Goal: Task Accomplishment & Management: Use online tool/utility

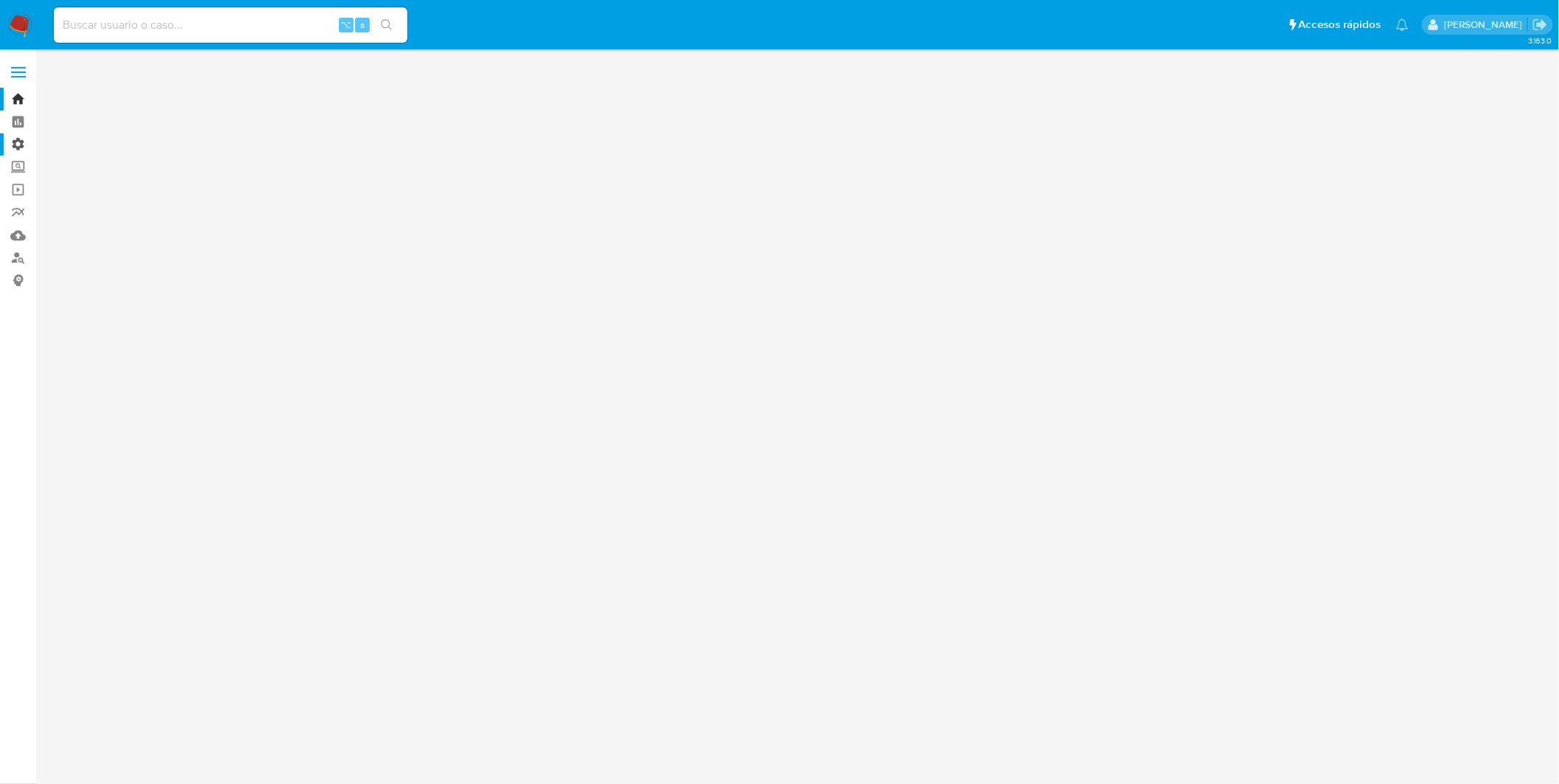
click at [21, 138] on label "Administración" at bounding box center [87, 144] width 175 height 23
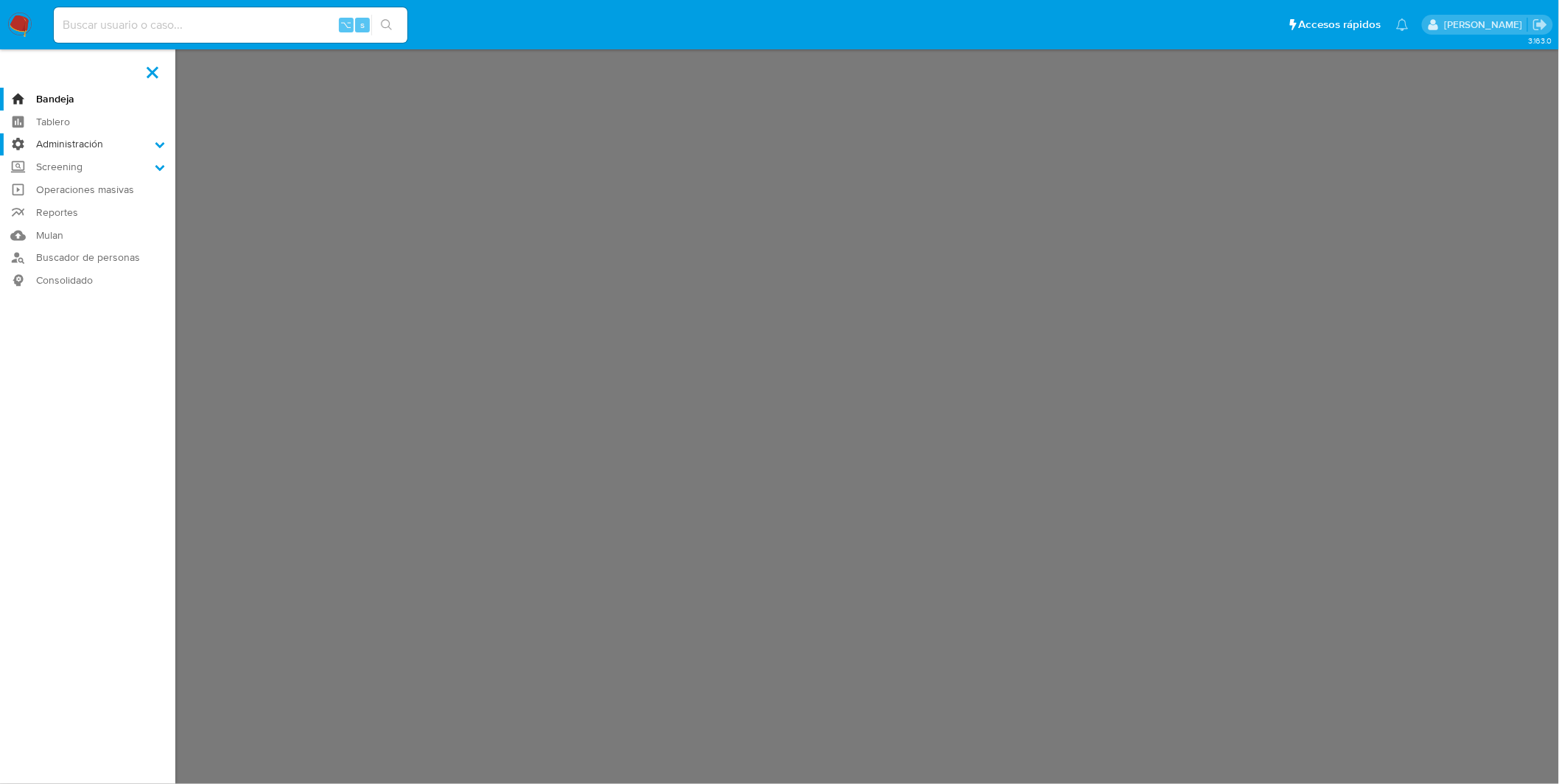
click at [0, 0] on input "Administración" at bounding box center [0, 0] width 0 height 0
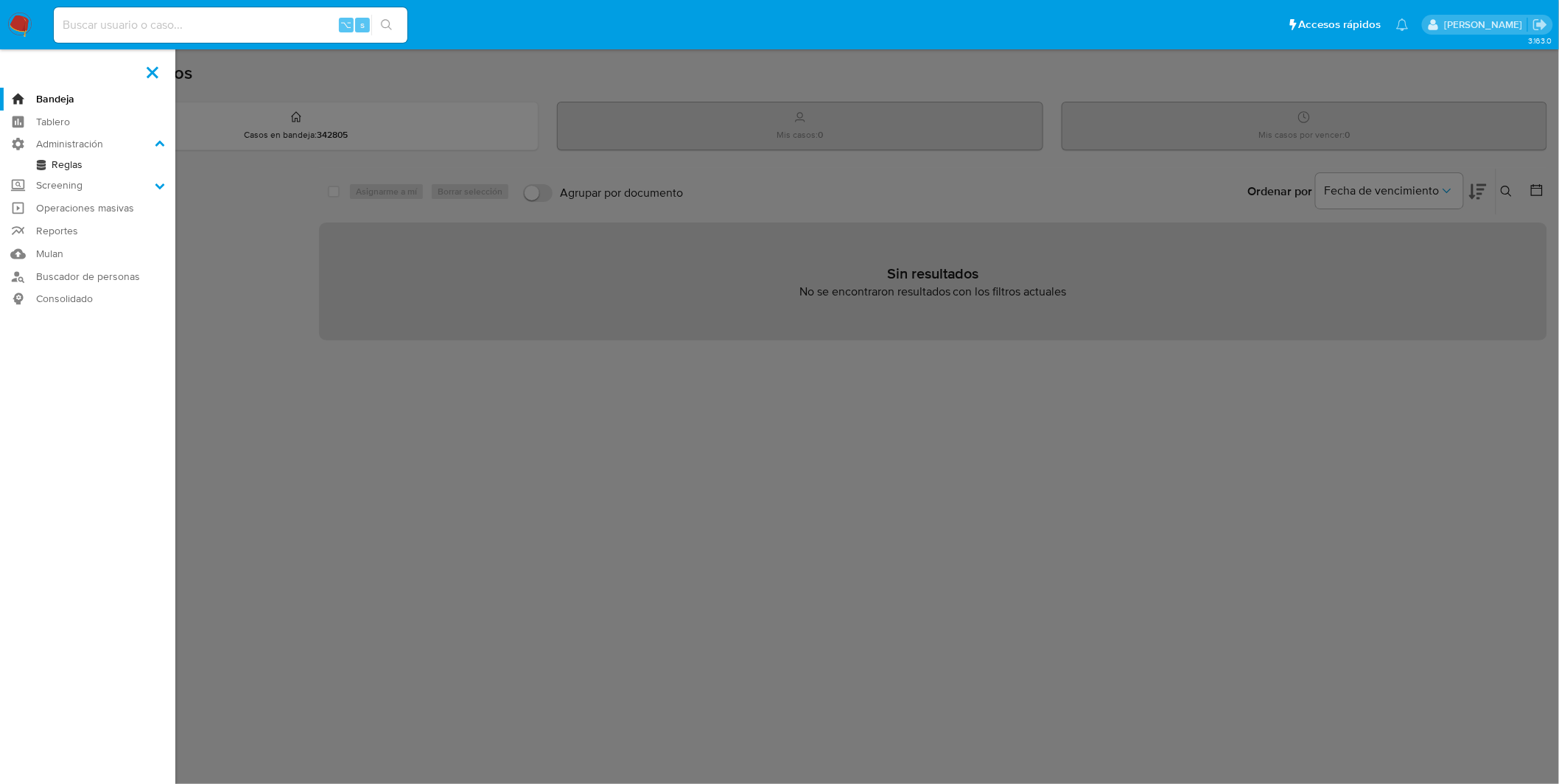
click at [67, 168] on link "Reglas" at bounding box center [87, 165] width 175 height 19
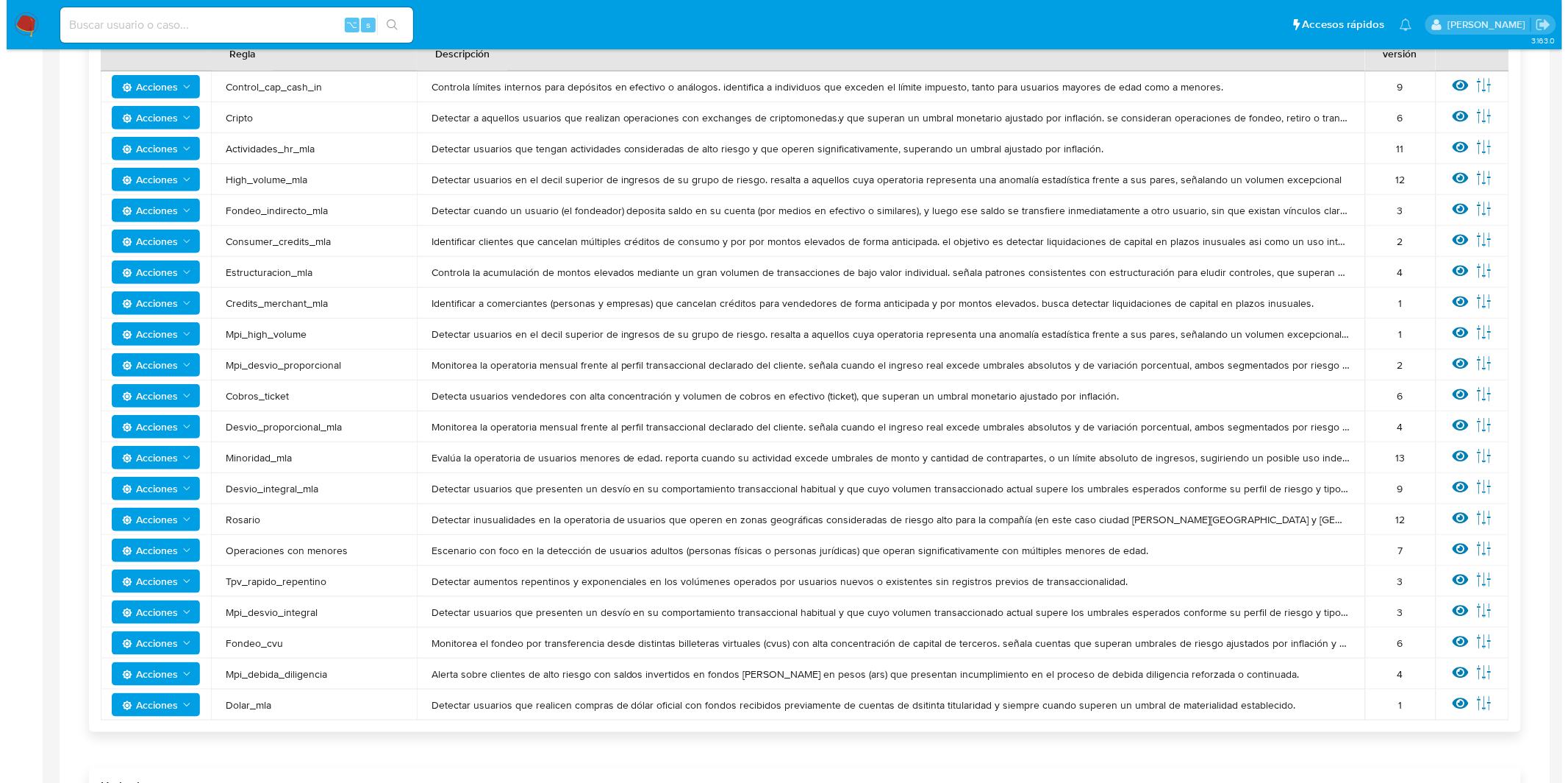
scroll to position [294, 0]
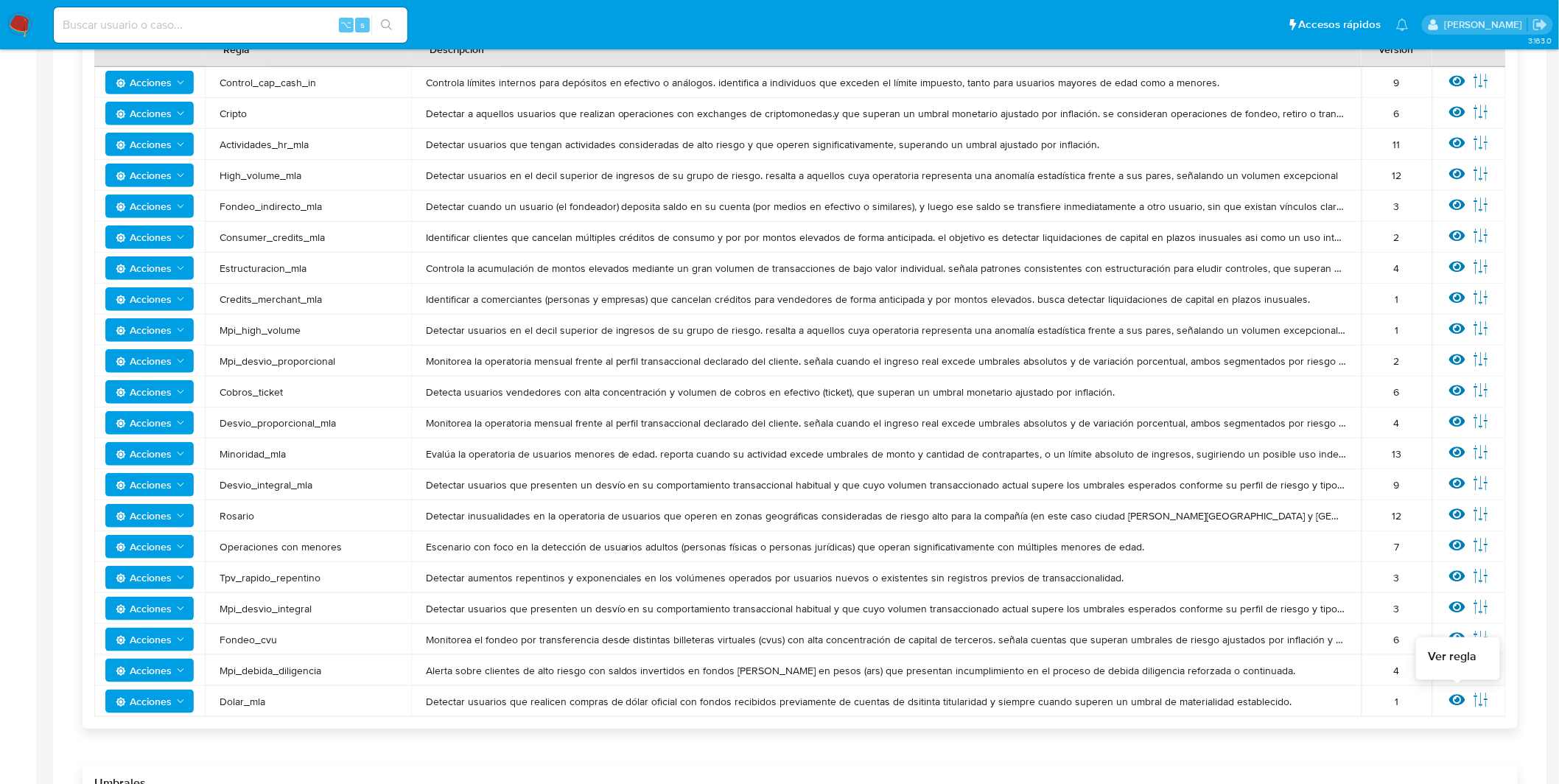
click at [1450, 697] on icon at bounding box center [1456, 699] width 16 height 16
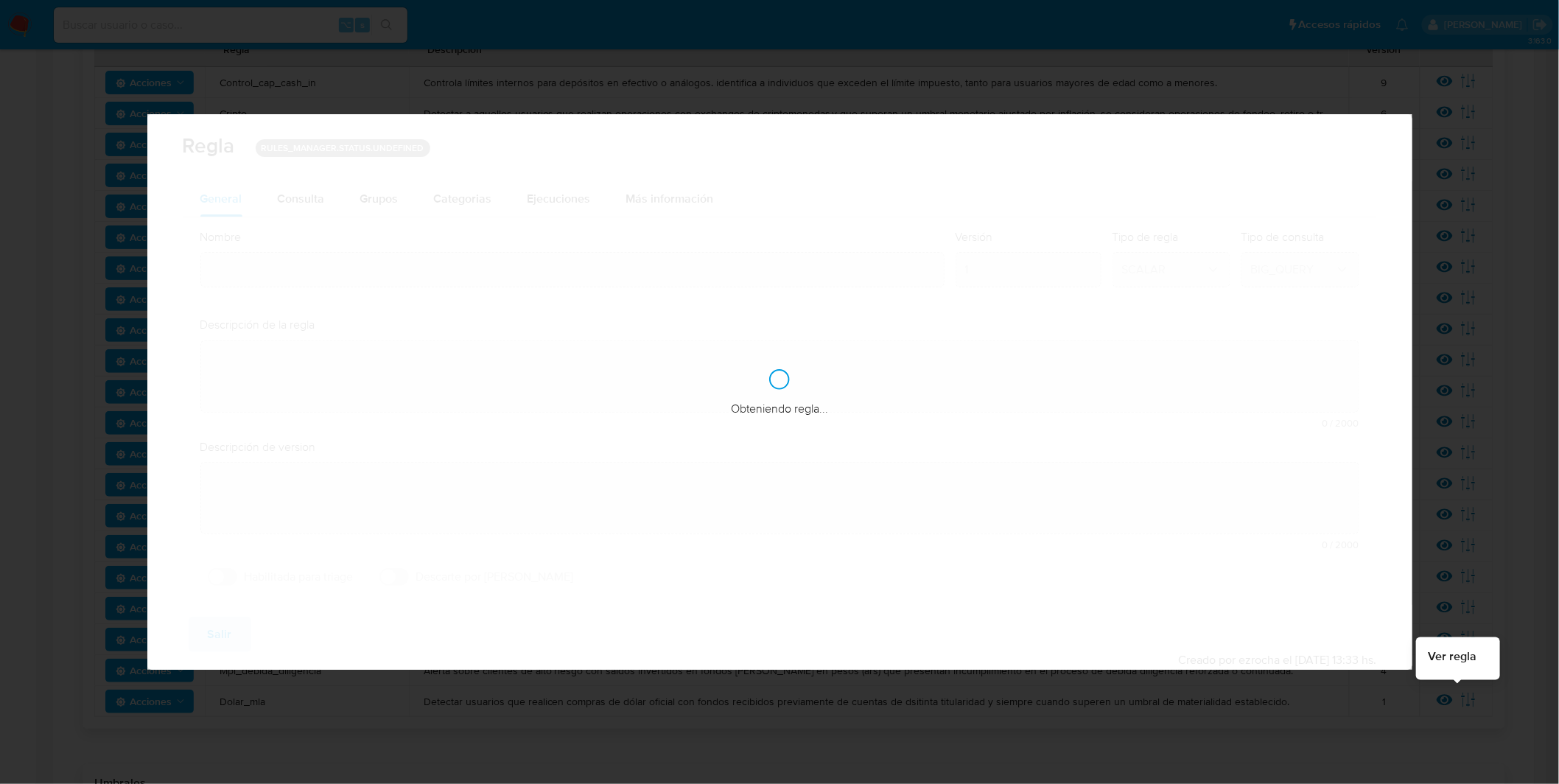
type input "Dolar_mla"
type textarea "Detectar usuarios que realicen compras de dólar oficial con fondos recibidos pr…"
type textarea "User con concentración de cobros/fondeos con account fund, money_tranfer y tick…"
checkbox input "true"
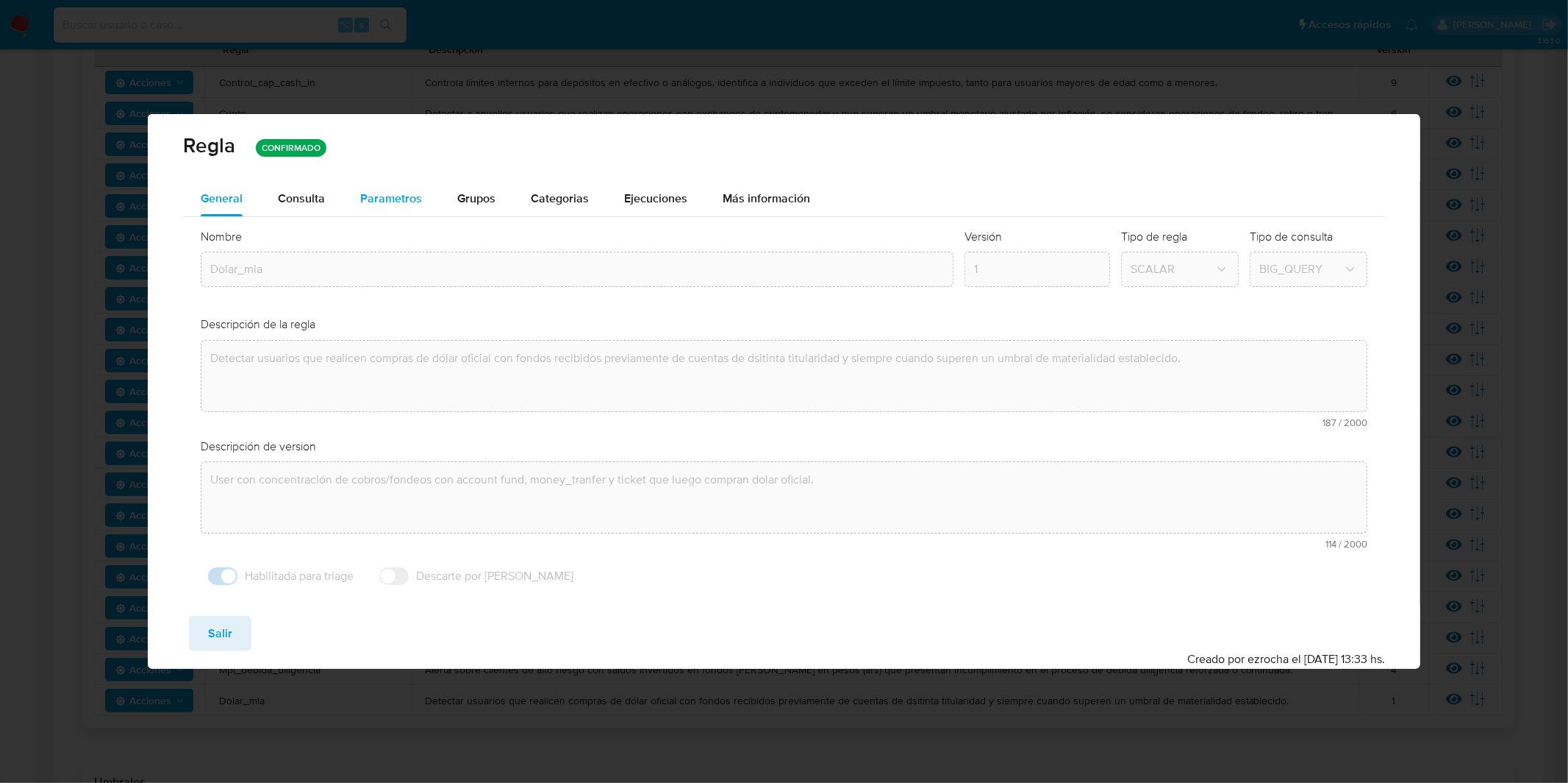
click at [396, 197] on span "Parametros" at bounding box center [391, 198] width 61 height 17
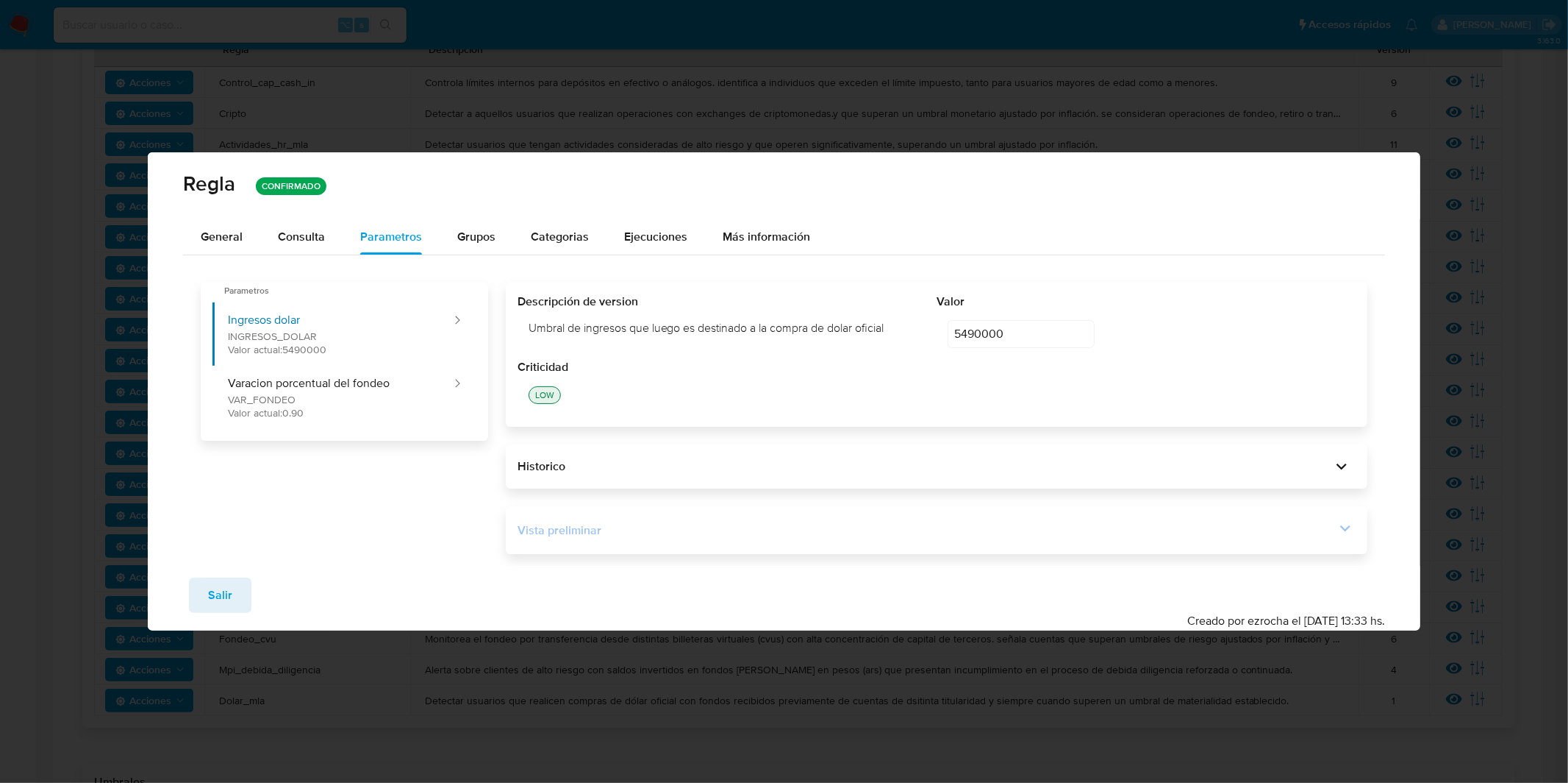
click at [833, 525] on div "Vista preliminar" at bounding box center [927, 530] width 819 height 16
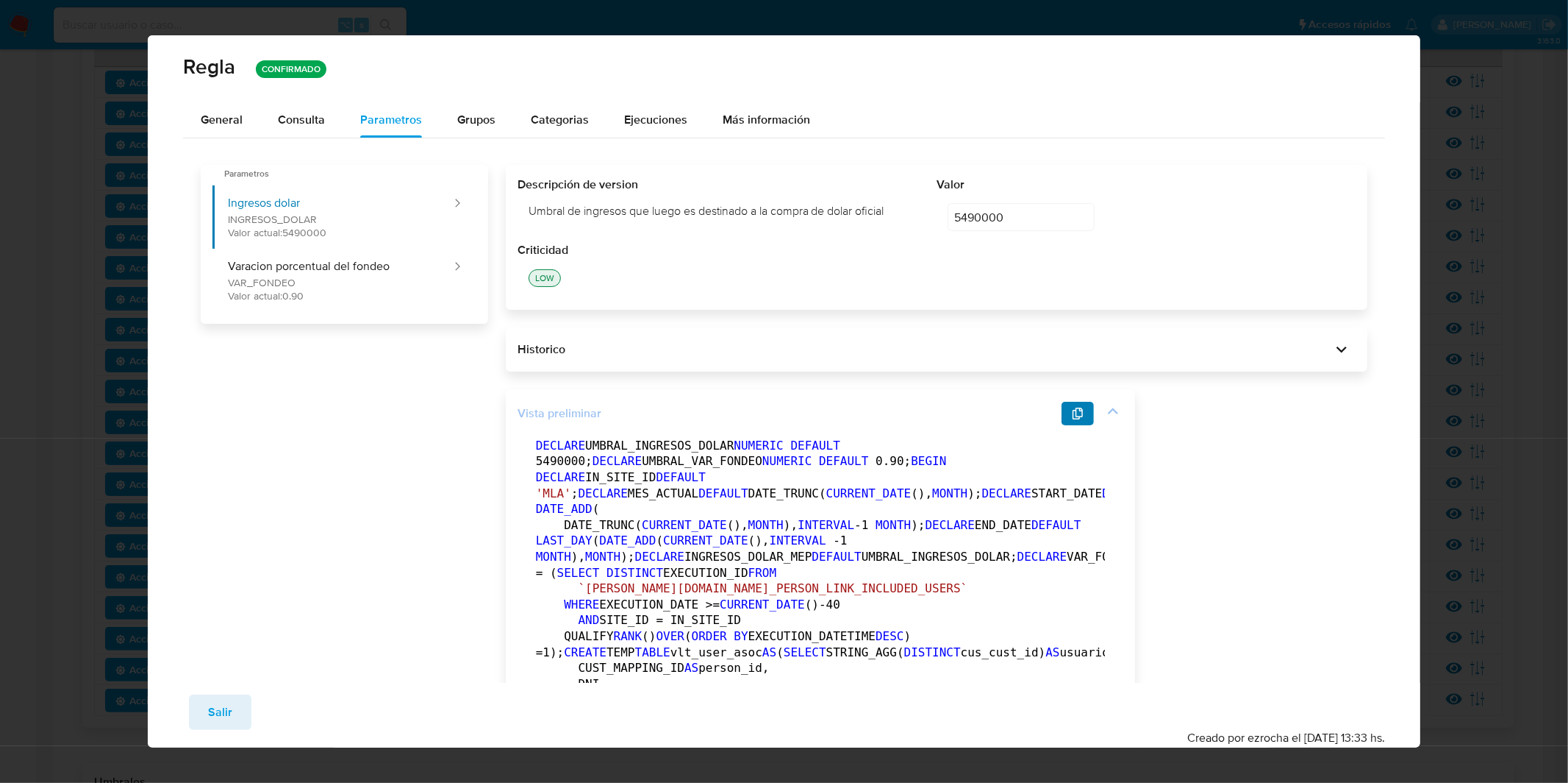
click at [1066, 415] on button "button" at bounding box center [1078, 414] width 32 height 24
